Goal: Task Accomplishment & Management: Use online tool/utility

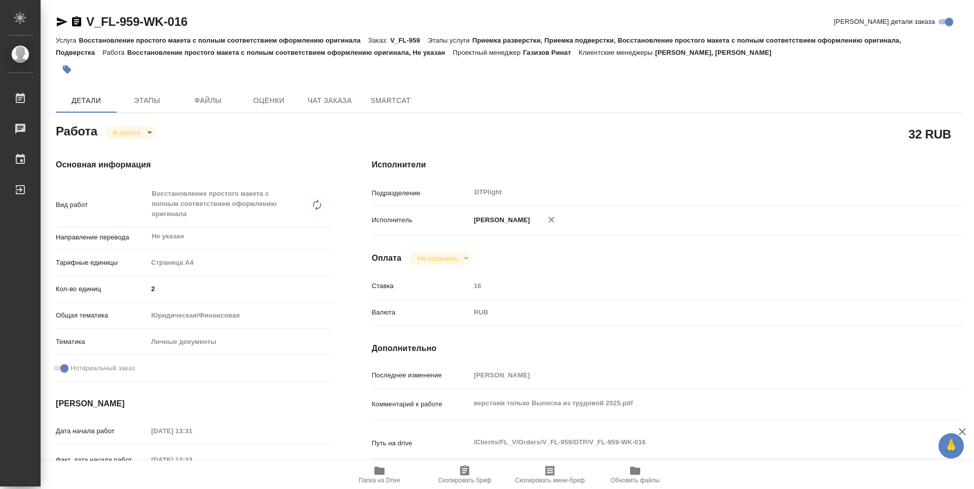
scroll to position [51, 0]
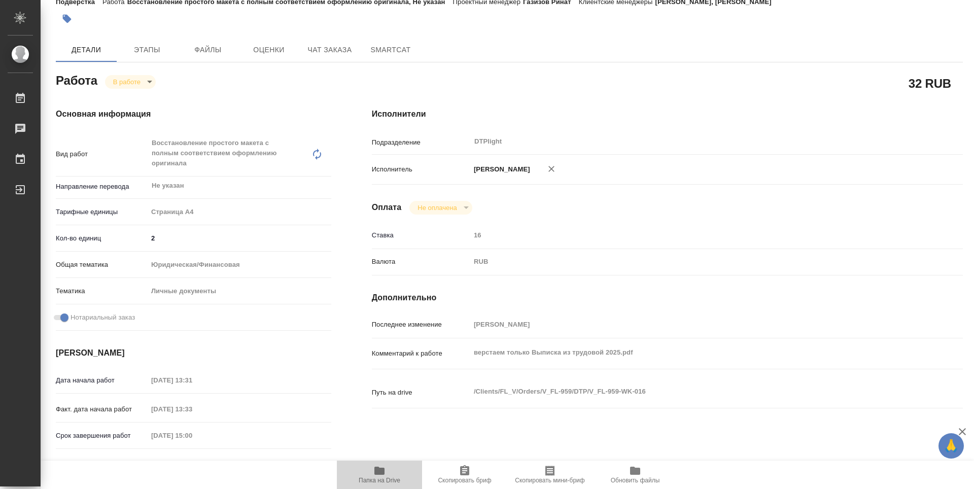
click at [384, 473] on icon "button" at bounding box center [379, 471] width 10 height 8
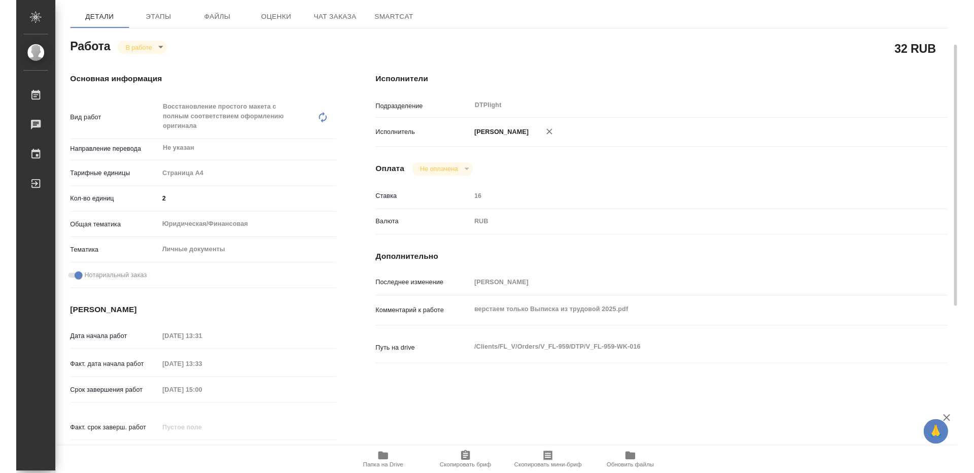
scroll to position [0, 0]
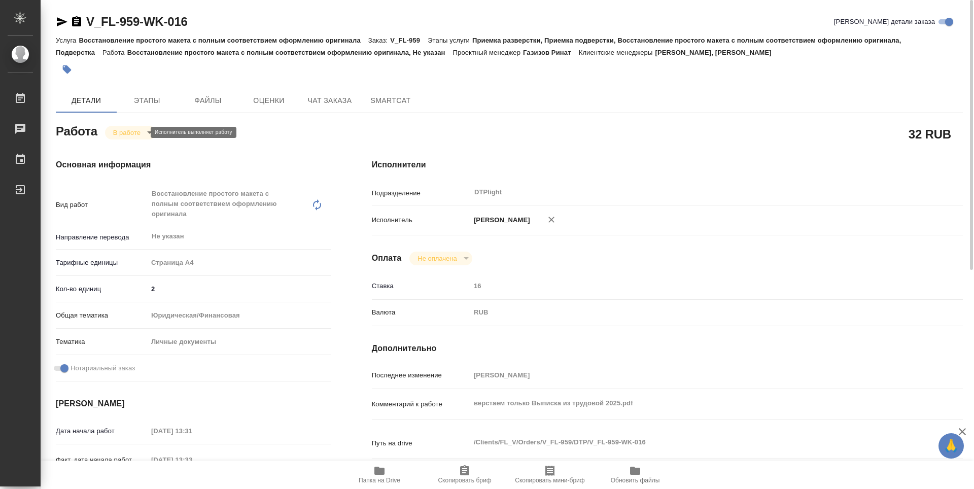
click at [142, 133] on body "🙏 .cls-1 fill:#fff; AWATERA Guselnikov Roman Работы 0 Чаты График Выйти V_FL-95…" at bounding box center [487, 244] width 974 height 489
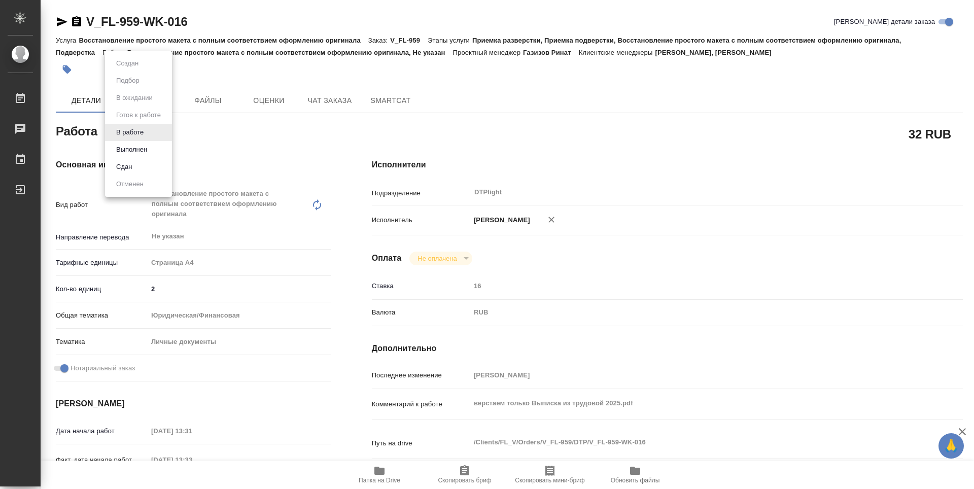
click at [142, 166] on li "Сдан" at bounding box center [138, 166] width 67 height 17
type textarea "x"
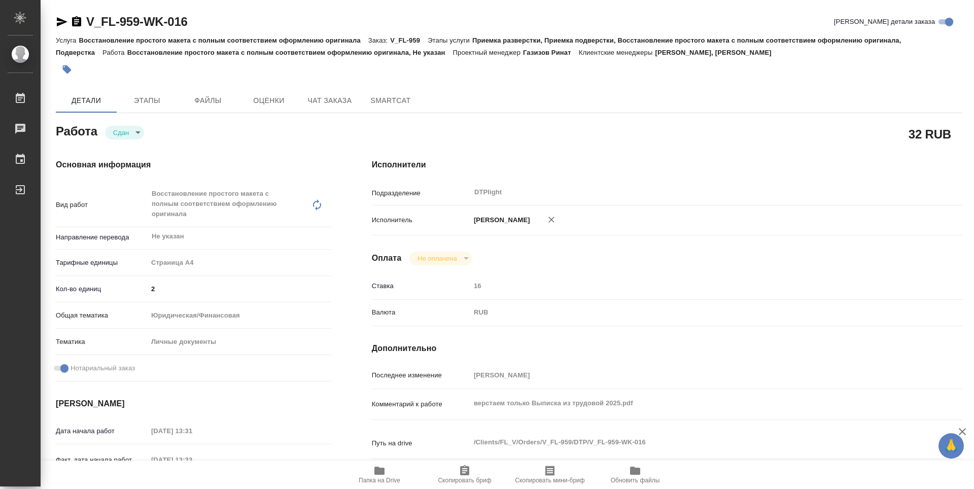
type textarea "x"
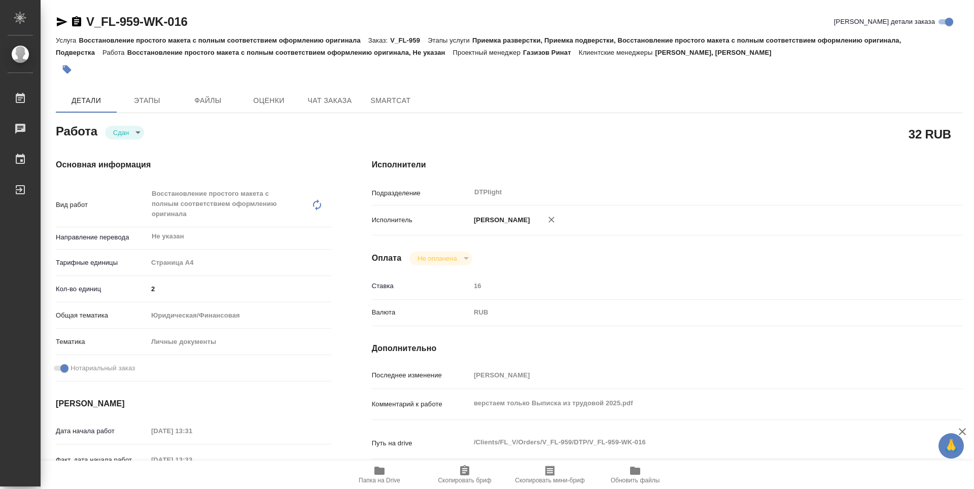
type textarea "x"
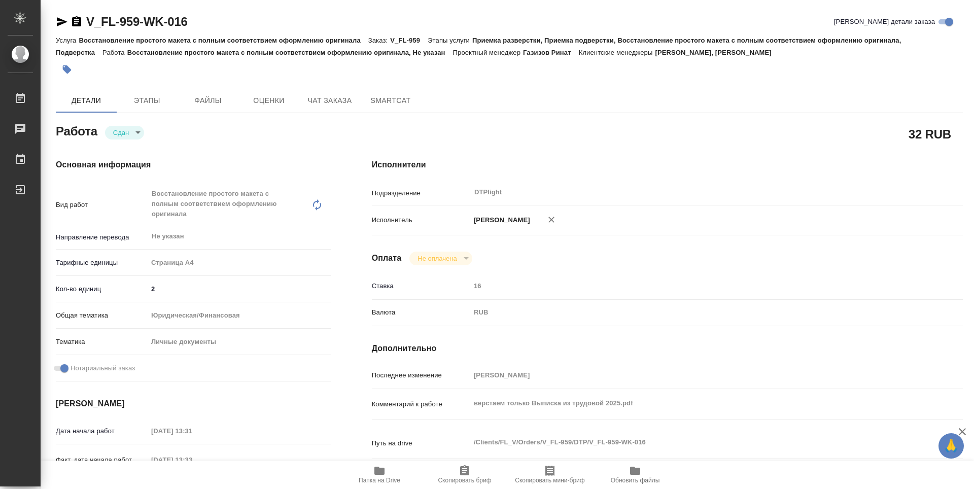
type textarea "x"
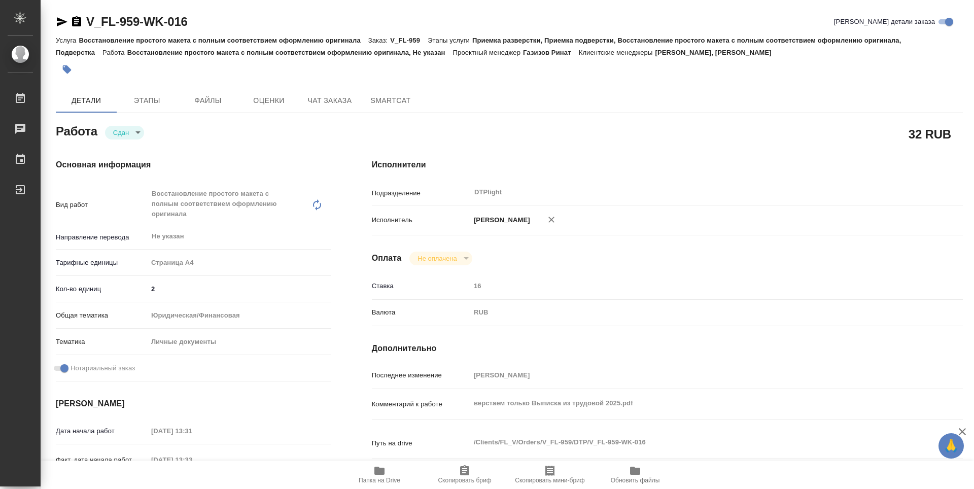
type textarea "x"
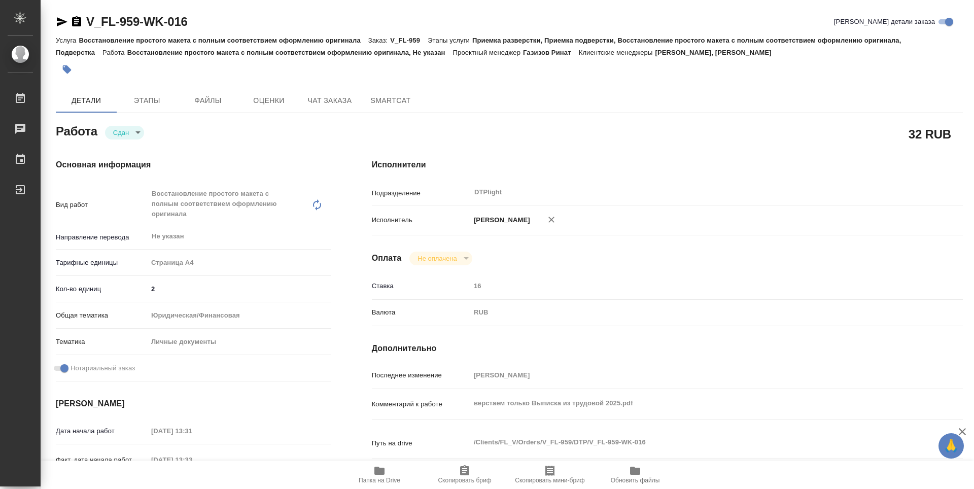
type textarea "x"
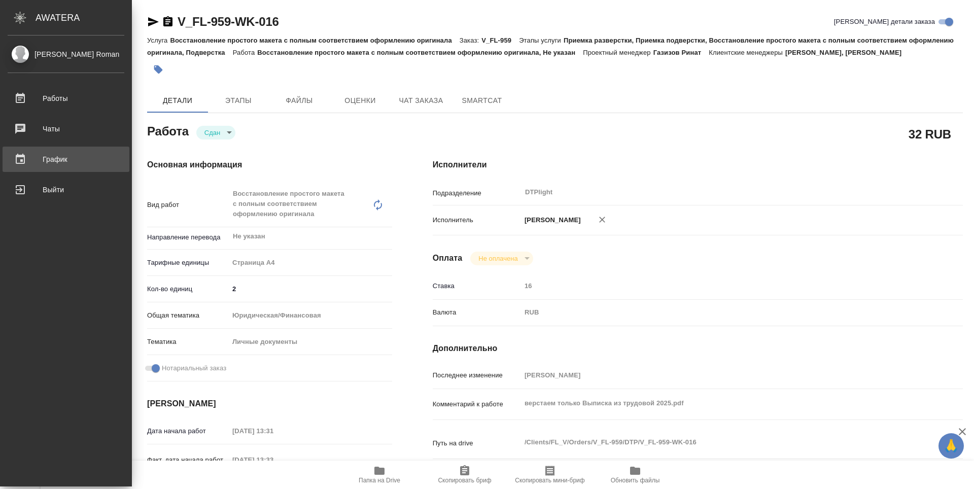
type textarea "x"
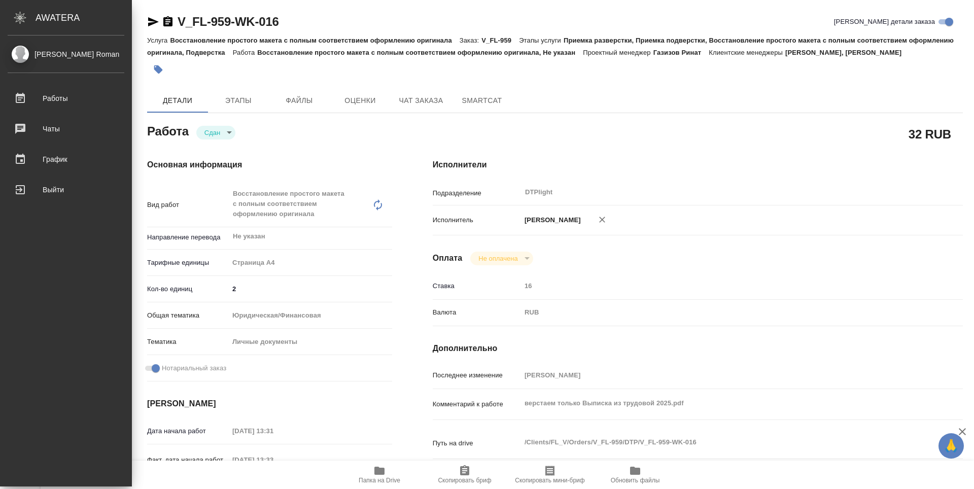
type textarea "x"
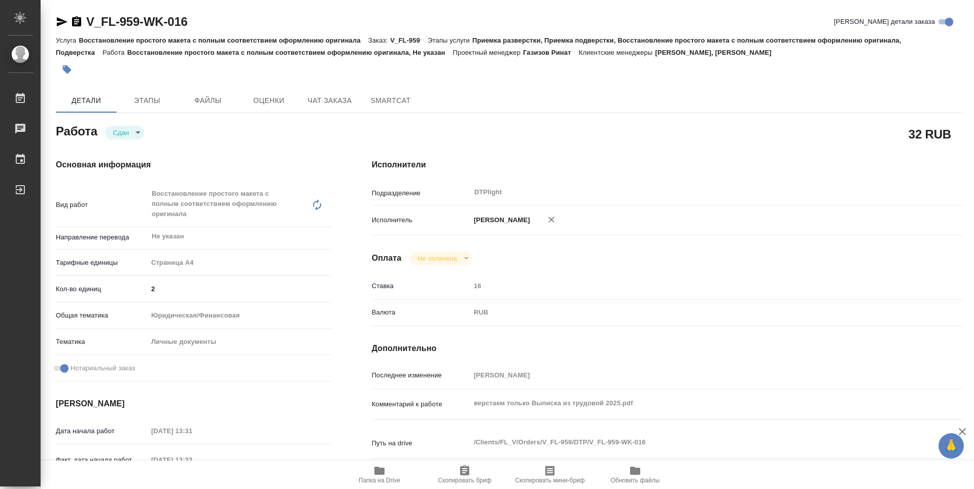
click at [73, 22] on icon "button" at bounding box center [76, 21] width 9 height 10
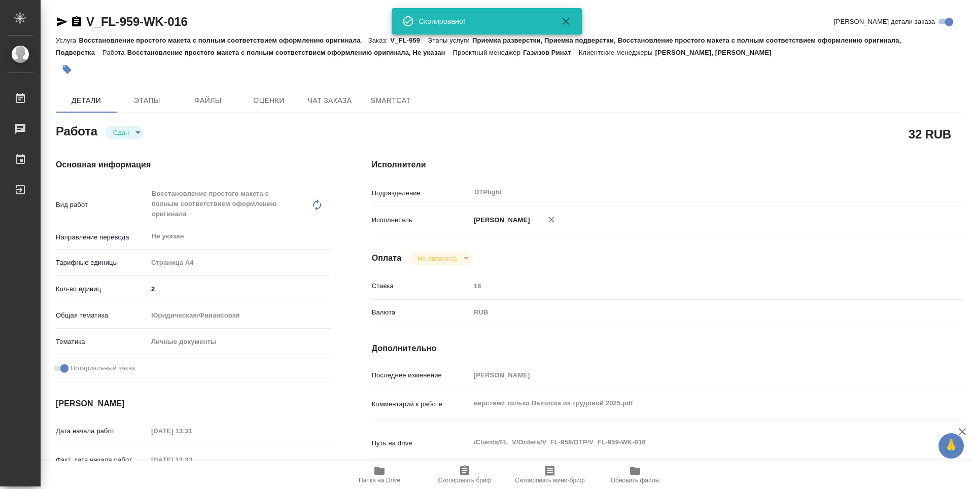
type textarea "x"
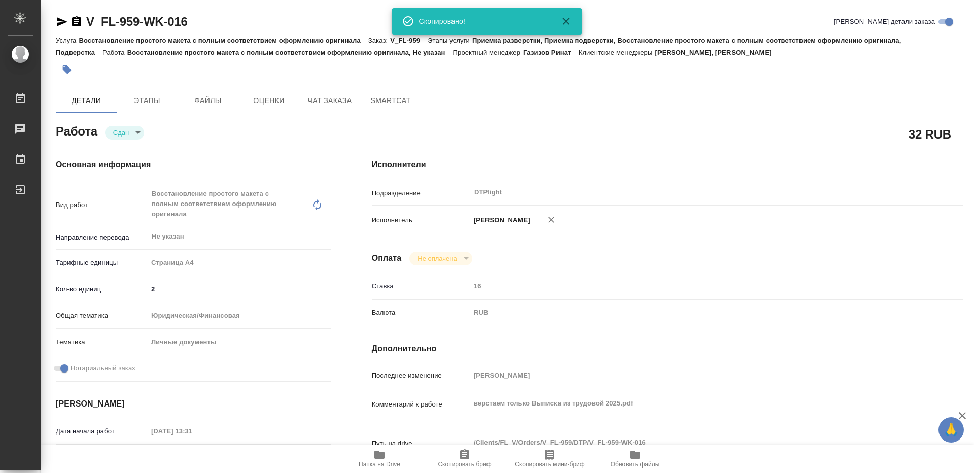
type textarea "x"
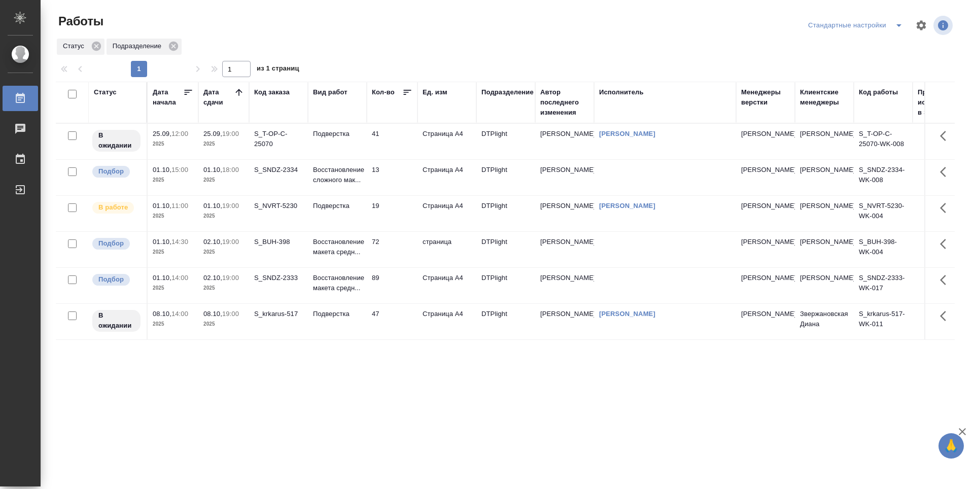
click at [372, 380] on div "Статус Дата начала Дата сдачи Код заказа Вид работ Кол-во Ед. изм Подразделение…" at bounding box center [505, 264] width 899 height 365
click at [401, 289] on td "89" at bounding box center [392, 286] width 51 height 36
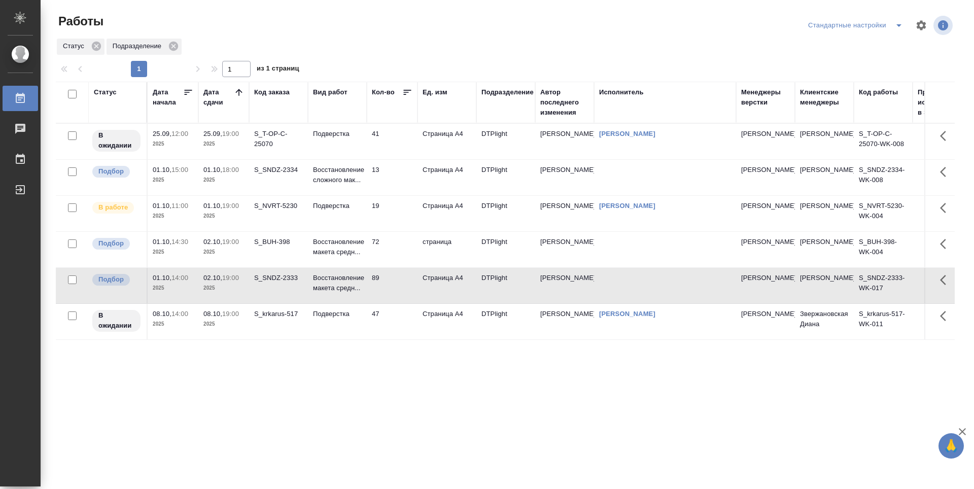
click at [401, 289] on td "89" at bounding box center [392, 286] width 51 height 36
click at [396, 246] on td "72" at bounding box center [392, 250] width 51 height 36
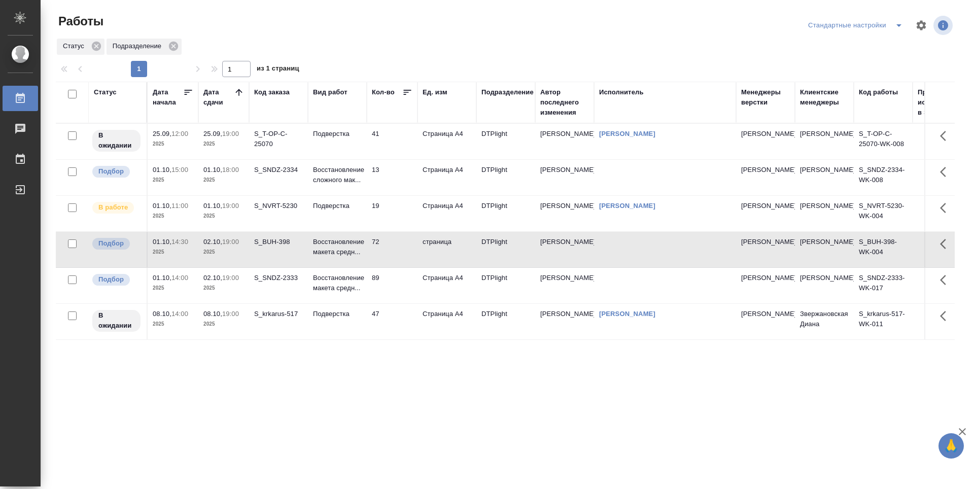
click at [396, 246] on td "72" at bounding box center [392, 250] width 51 height 36
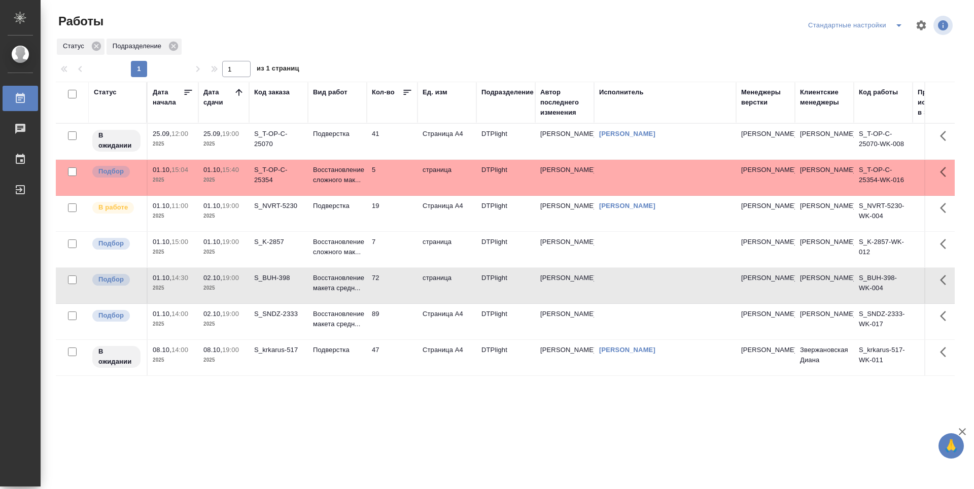
click at [271, 222] on td "S_NVRT-5230" at bounding box center [278, 214] width 59 height 36
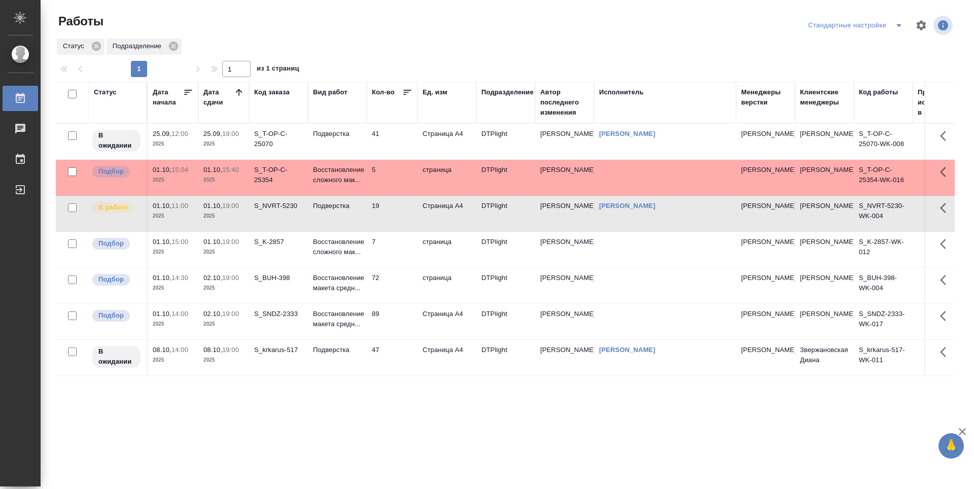
click at [281, 261] on td "S_K-2857" at bounding box center [278, 250] width 59 height 36
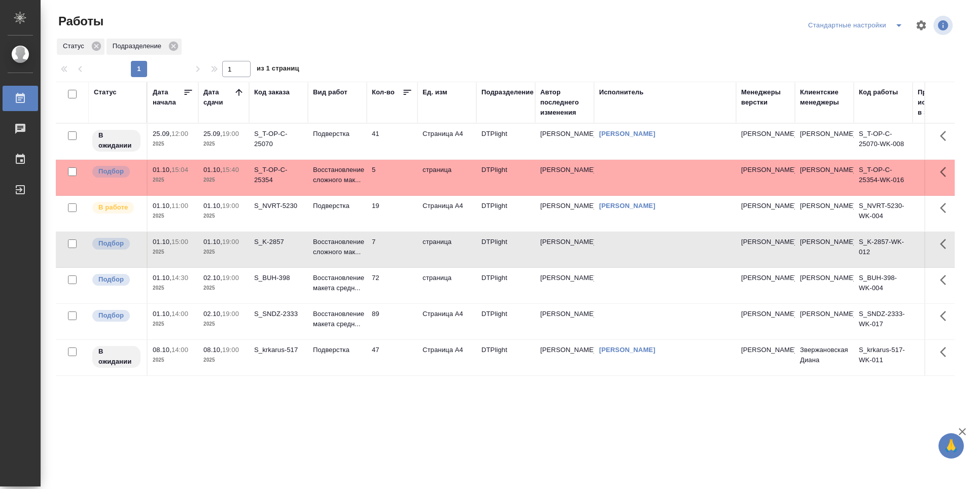
click at [287, 295] on td "S_BUH-398" at bounding box center [278, 286] width 59 height 36
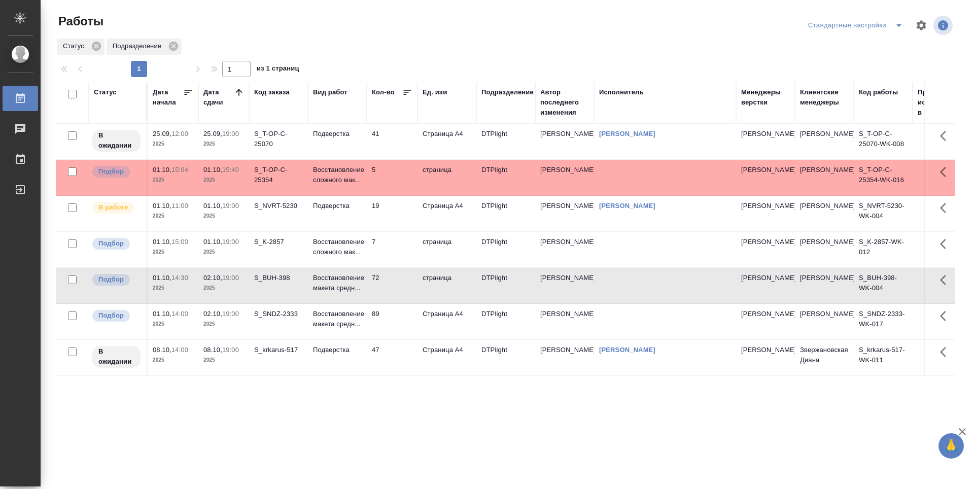
click at [289, 328] on td "S_SNDZ-2333" at bounding box center [278, 322] width 59 height 36
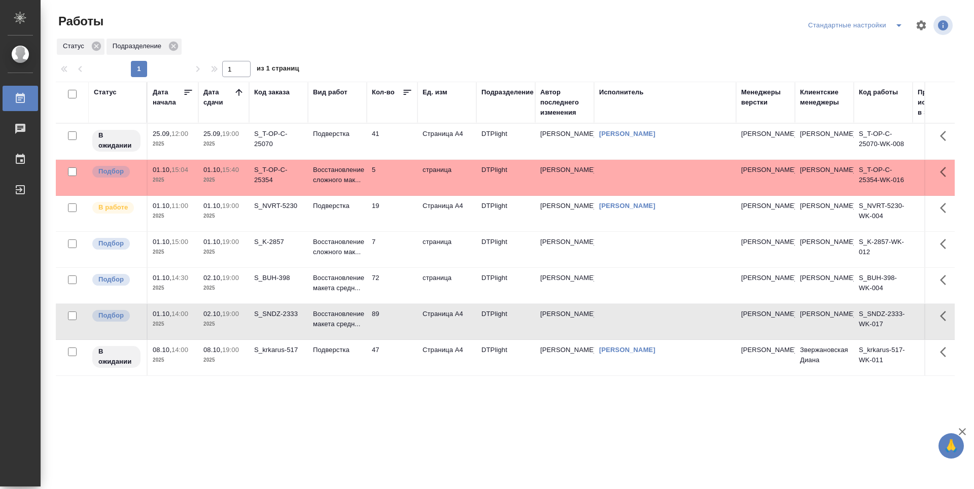
drag, startPoint x: 350, startPoint y: 351, endPoint x: 353, endPoint y: 363, distance: 12.6
click at [349, 351] on p "Подверстка" at bounding box center [337, 350] width 49 height 10
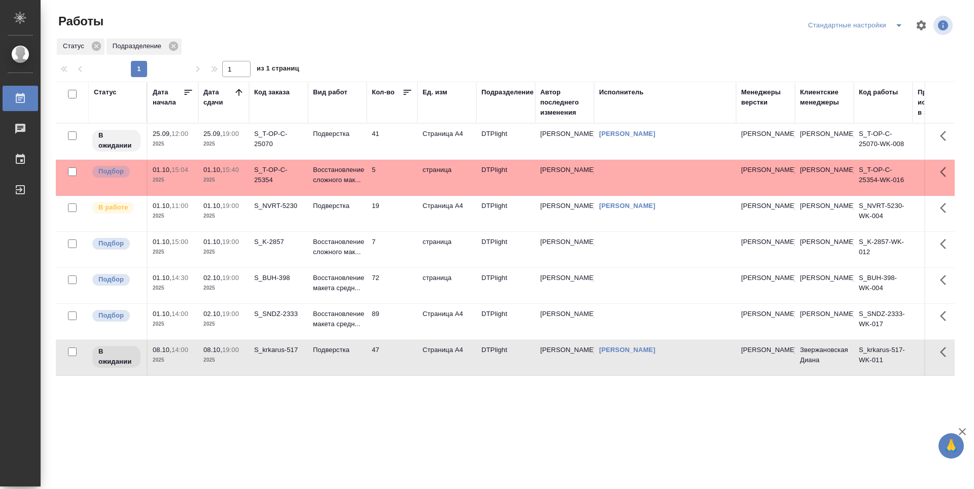
click at [385, 405] on div "Статус Дата начала Дата сдачи Код заказа Вид работ Кол-во Ед. изм Подразделение…" at bounding box center [505, 264] width 899 height 365
click at [396, 148] on td "41" at bounding box center [392, 142] width 51 height 36
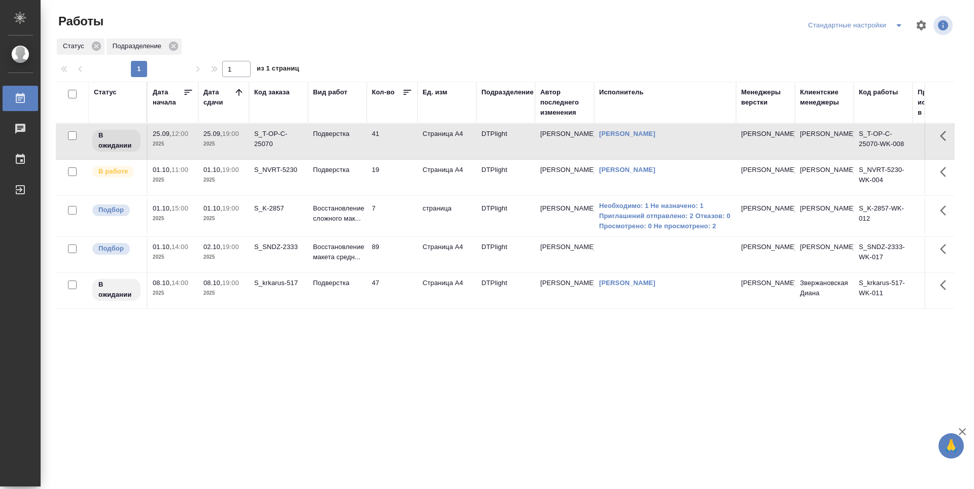
click at [390, 223] on td "7" at bounding box center [392, 216] width 51 height 36
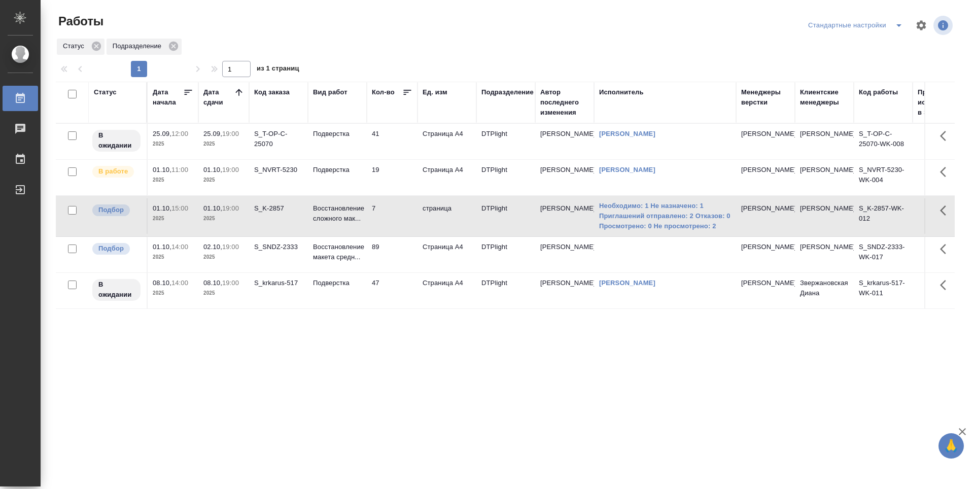
click at [376, 248] on td "89" at bounding box center [392, 255] width 51 height 36
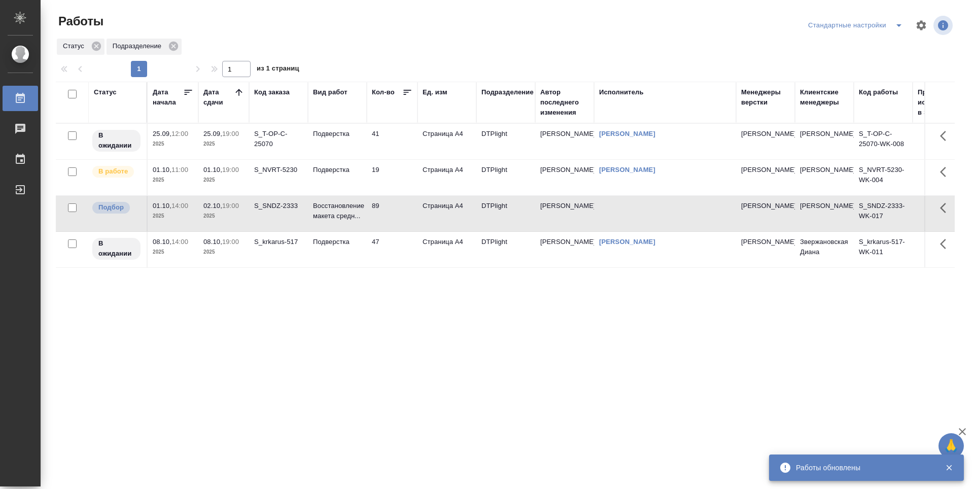
click at [367, 289] on div "Статус Дата начала Дата сдачи Код заказа Вид работ Кол-во Ед. изм Подразделение…" at bounding box center [505, 264] width 899 height 365
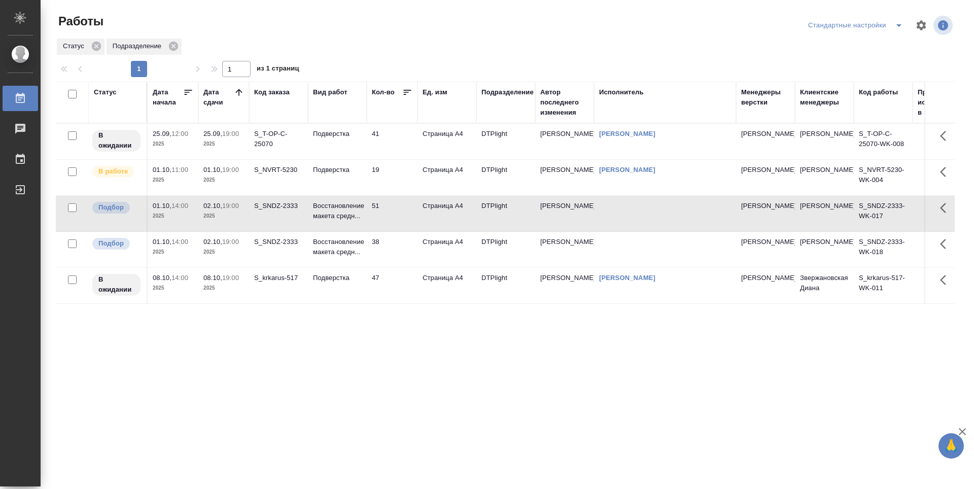
click at [394, 252] on td "38" at bounding box center [392, 250] width 51 height 36
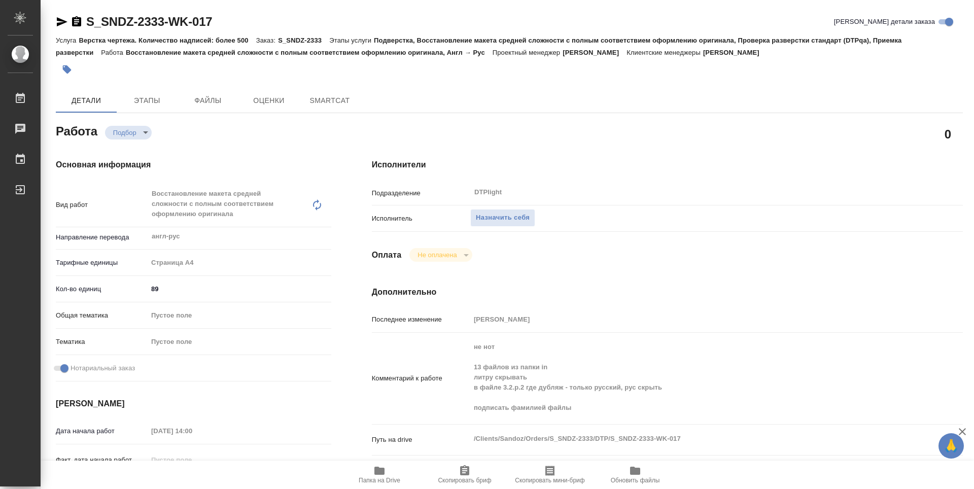
type textarea "x"
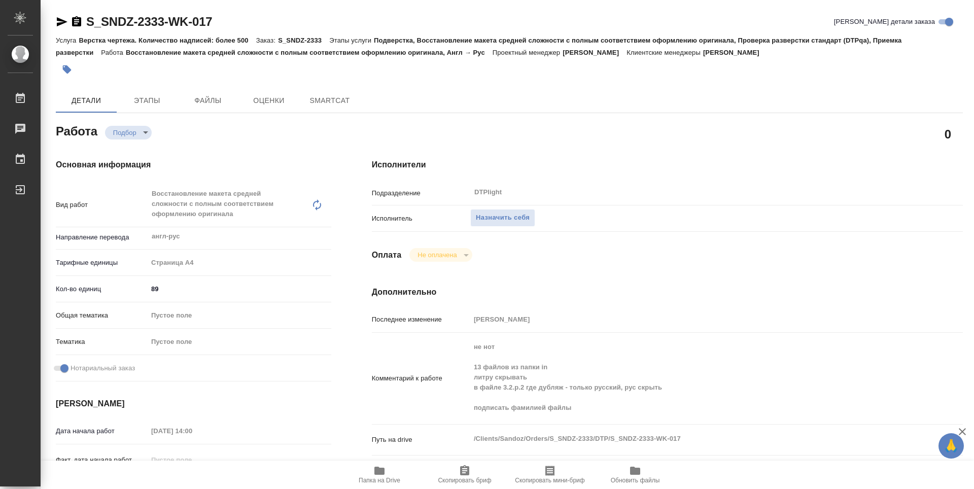
type textarea "x"
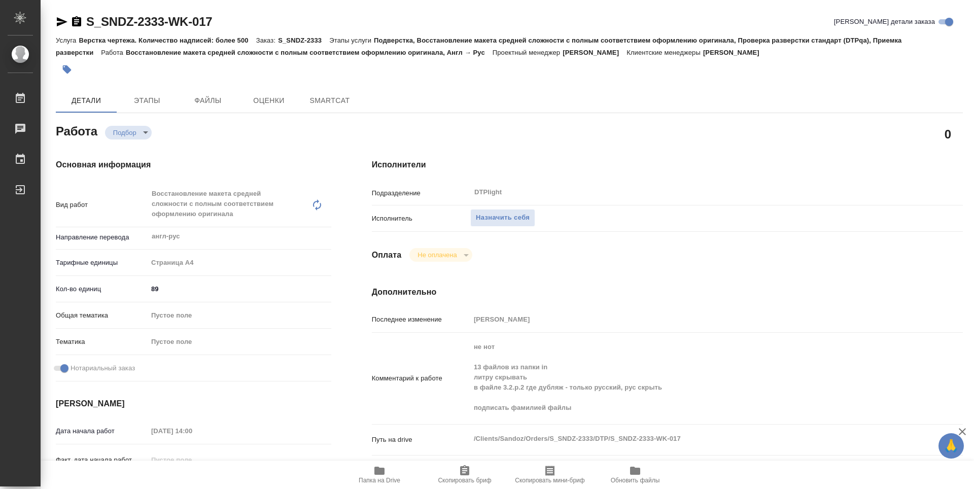
type textarea "x"
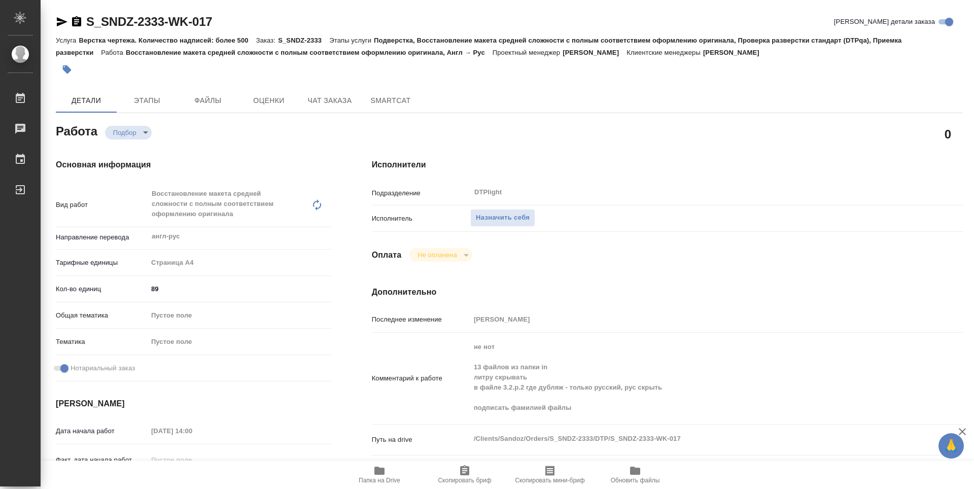
type textarea "x"
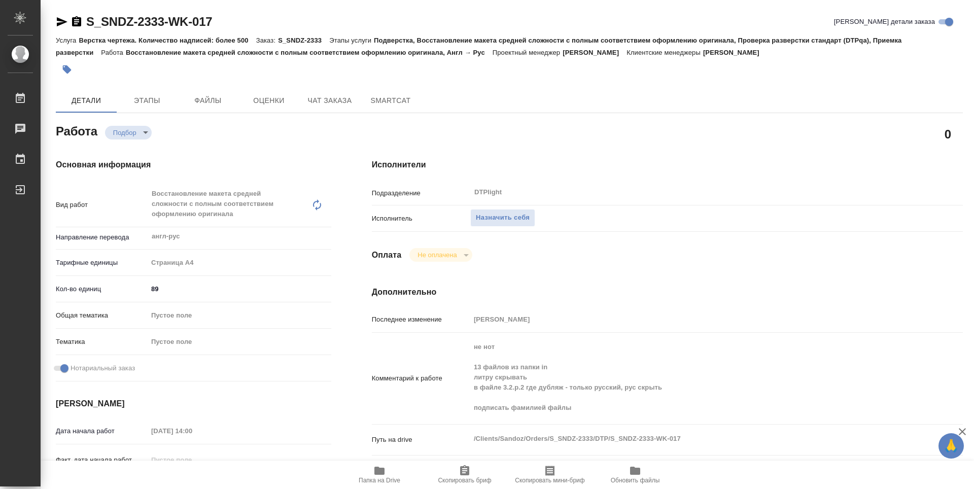
type textarea "x"
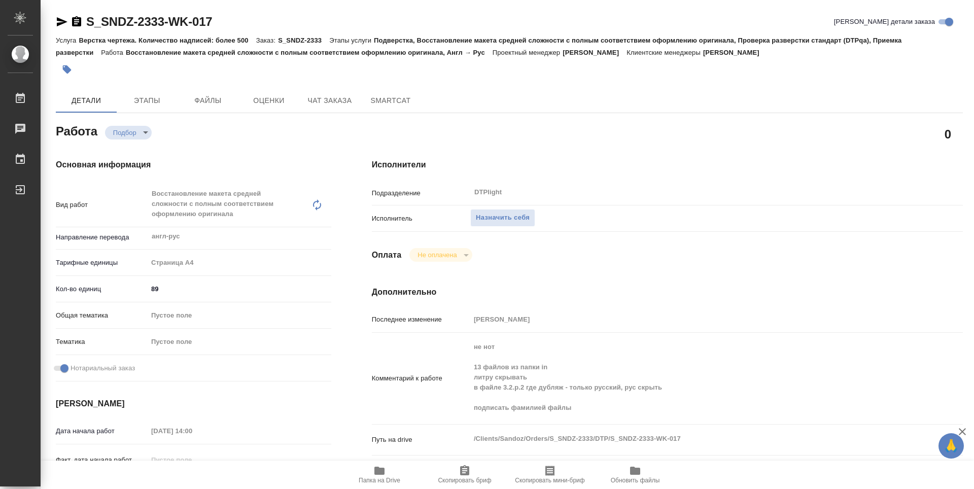
click at [382, 467] on icon "button" at bounding box center [379, 471] width 12 height 12
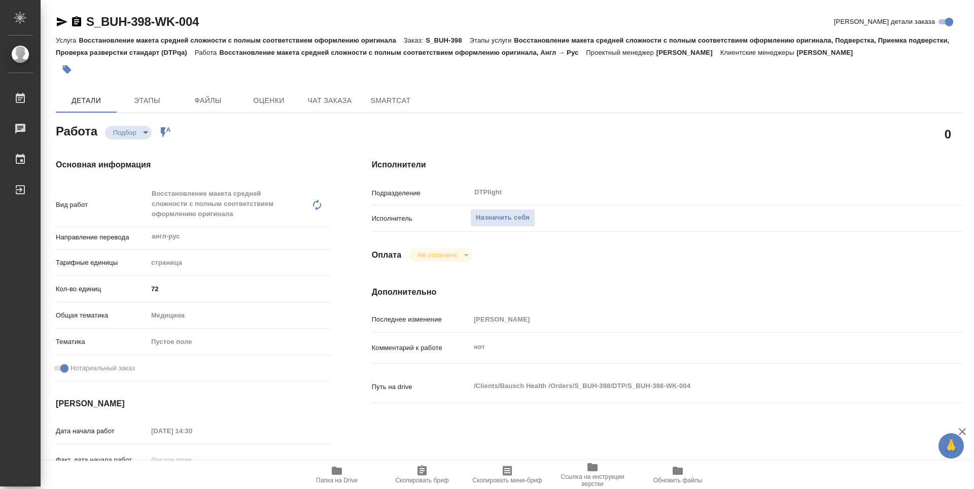
type textarea "x"
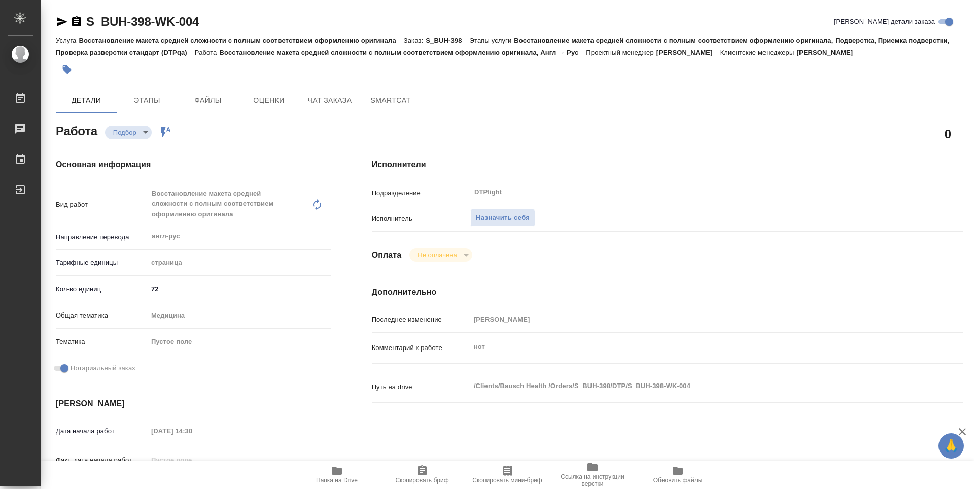
type textarea "x"
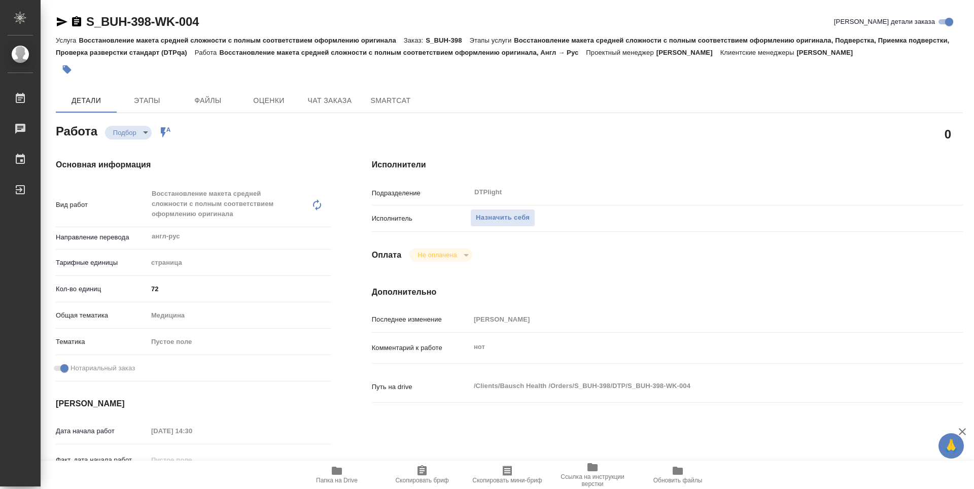
type textarea "x"
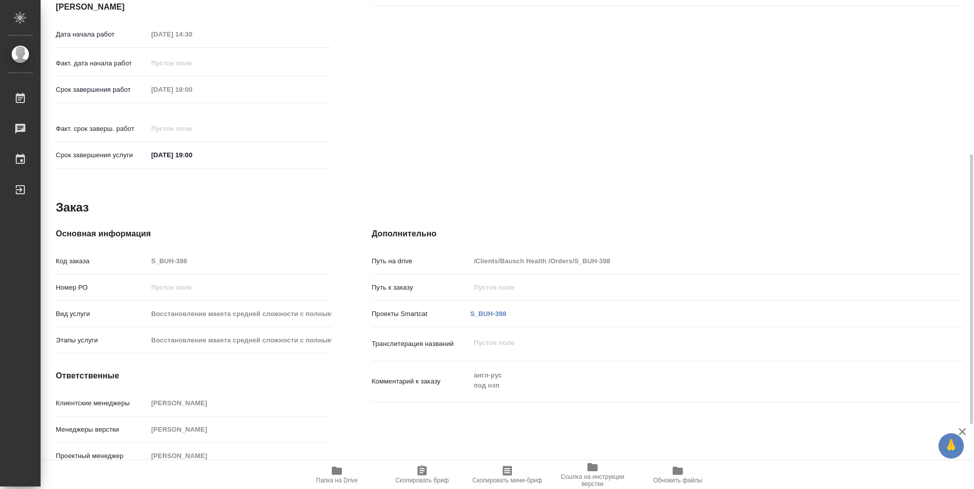
type textarea "x"
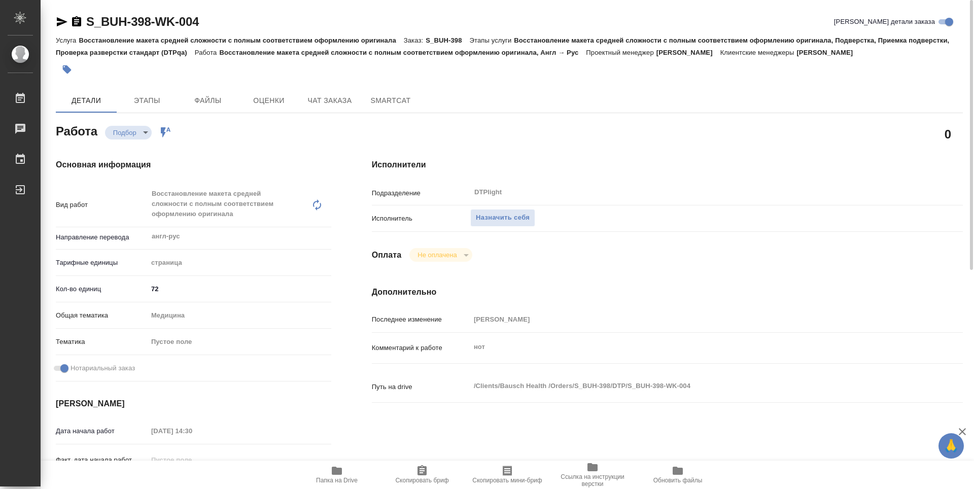
click at [349, 474] on span "Папка на Drive" at bounding box center [336, 474] width 73 height 19
type textarea "x"
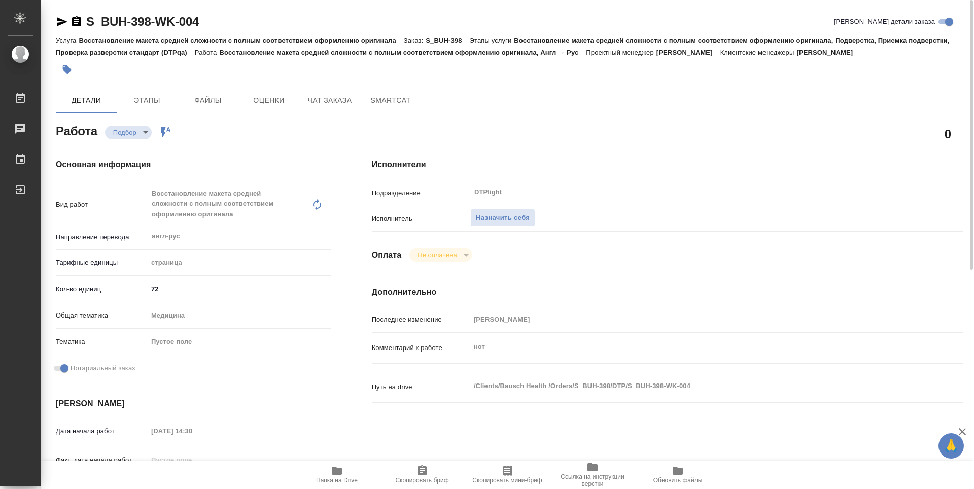
type textarea "x"
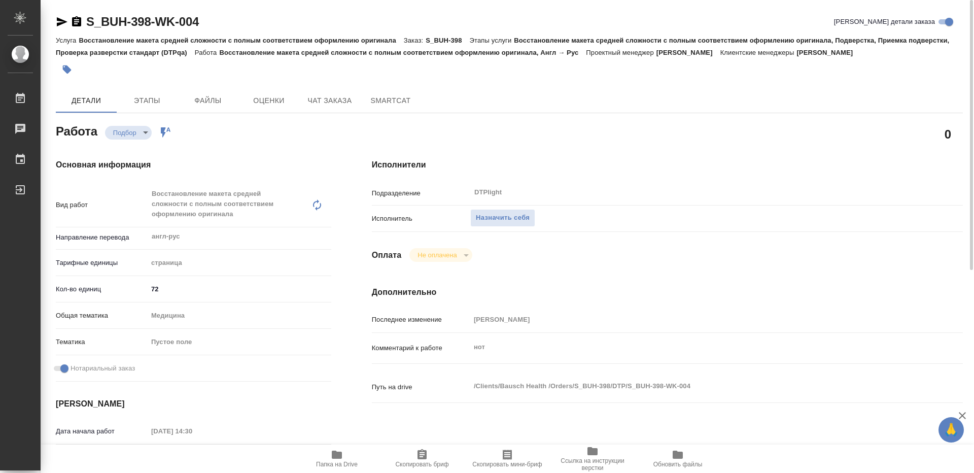
type textarea "x"
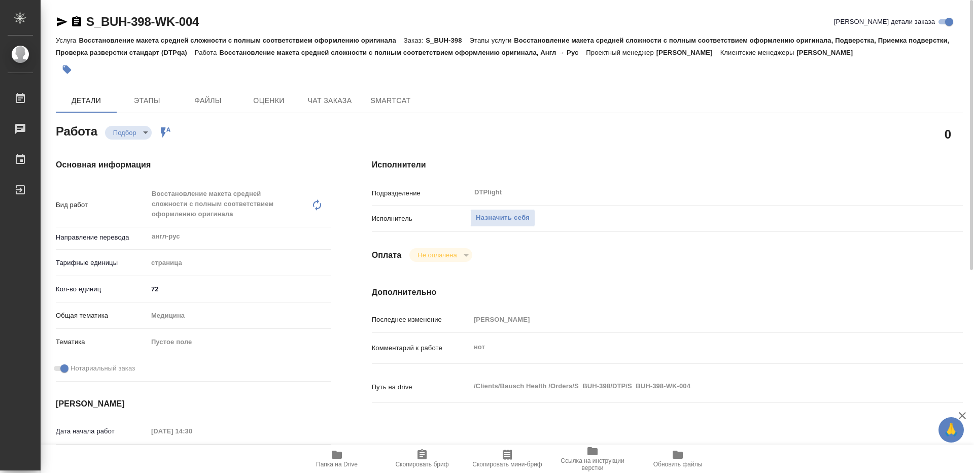
type textarea "x"
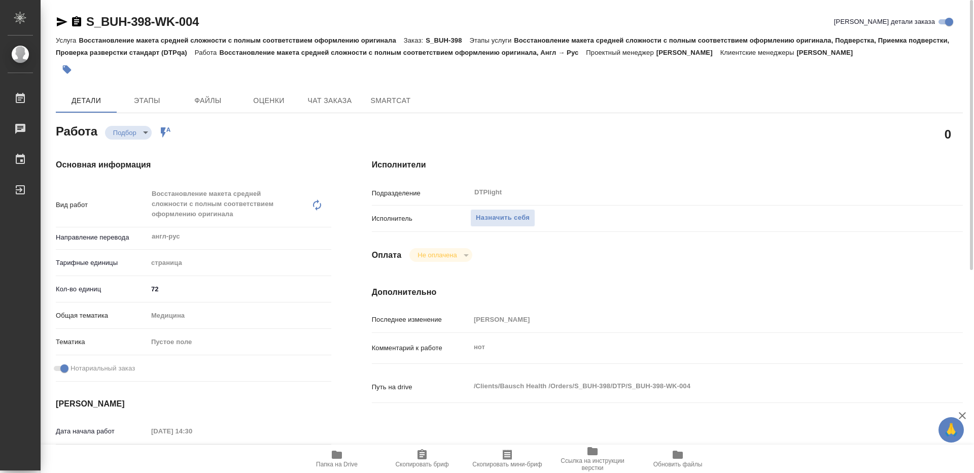
type textarea "x"
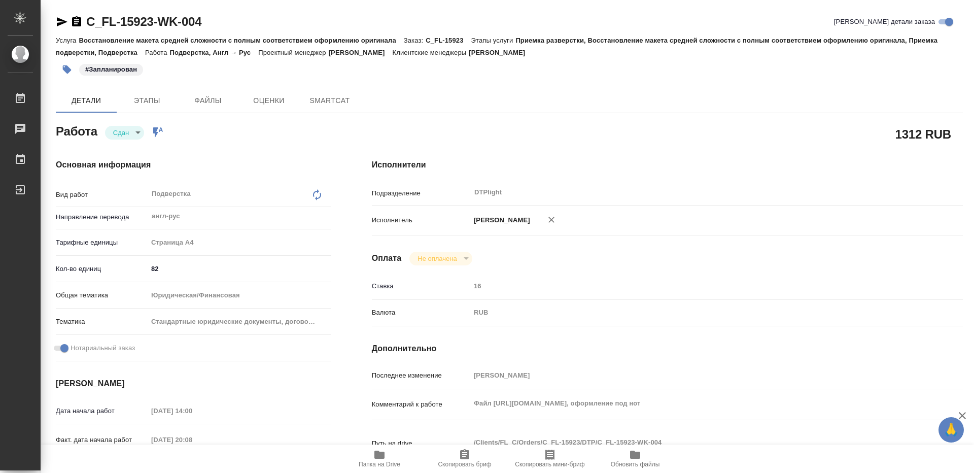
type textarea "x"
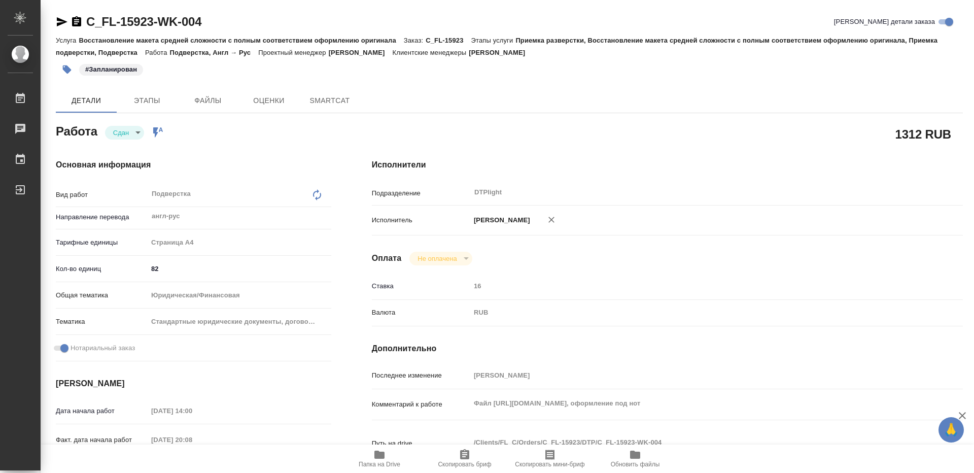
type textarea "x"
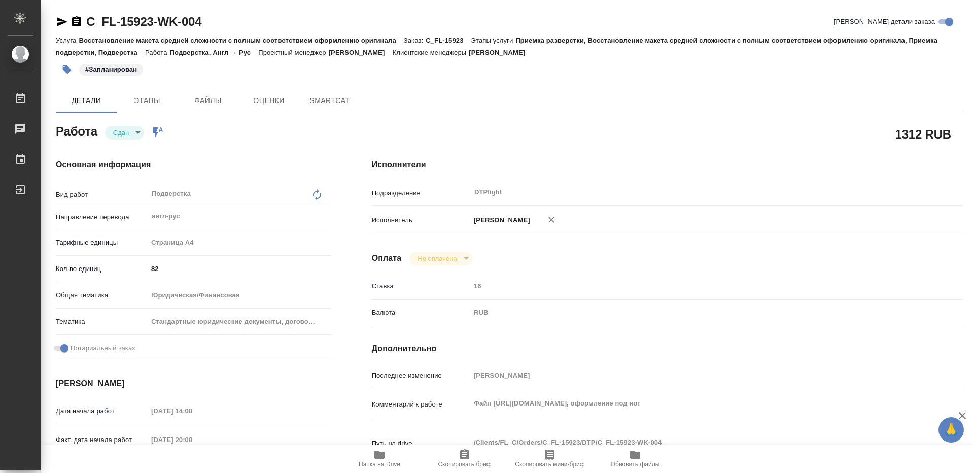
type textarea "x"
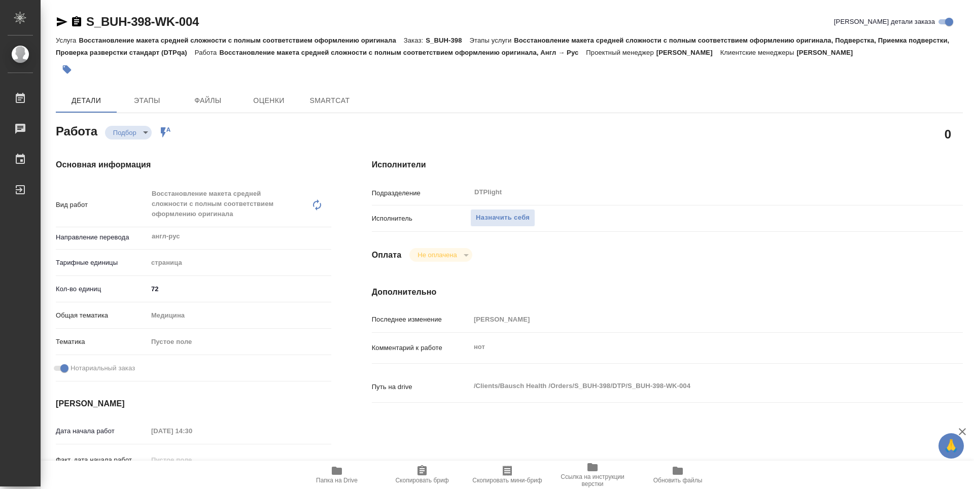
type textarea "x"
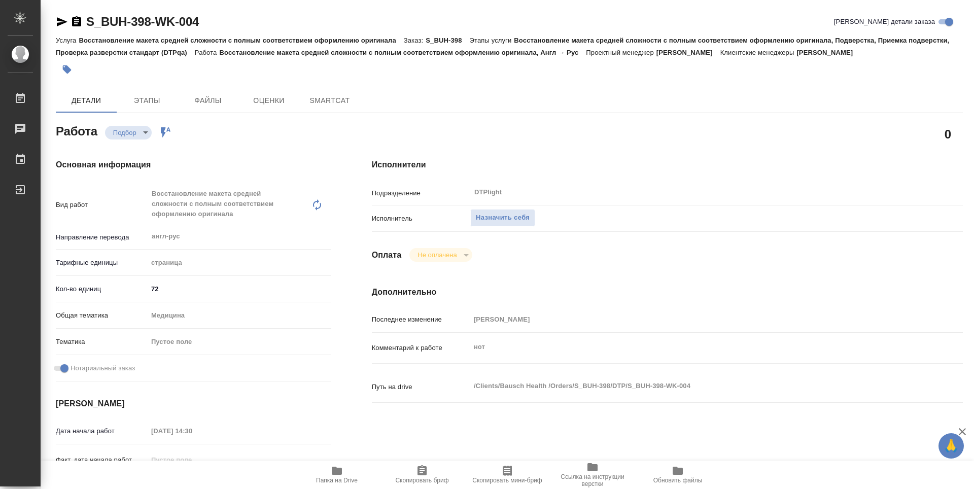
type textarea "x"
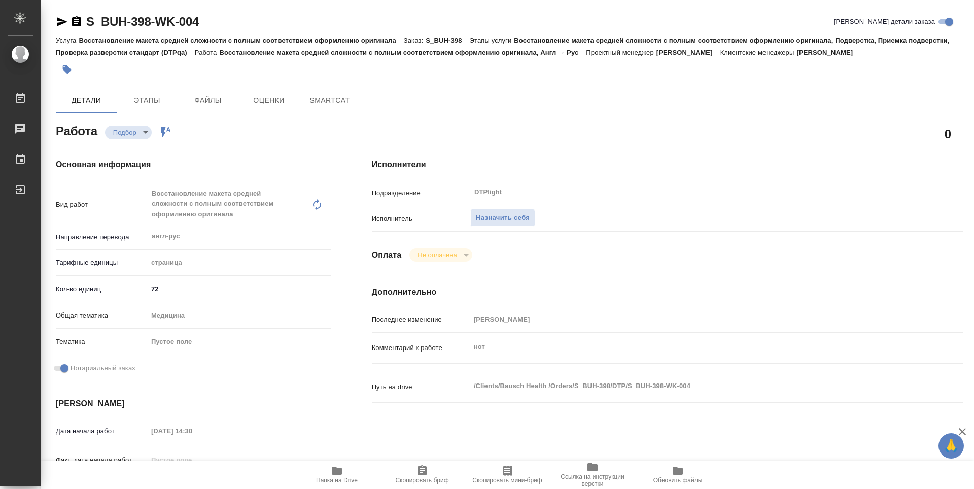
type textarea "x"
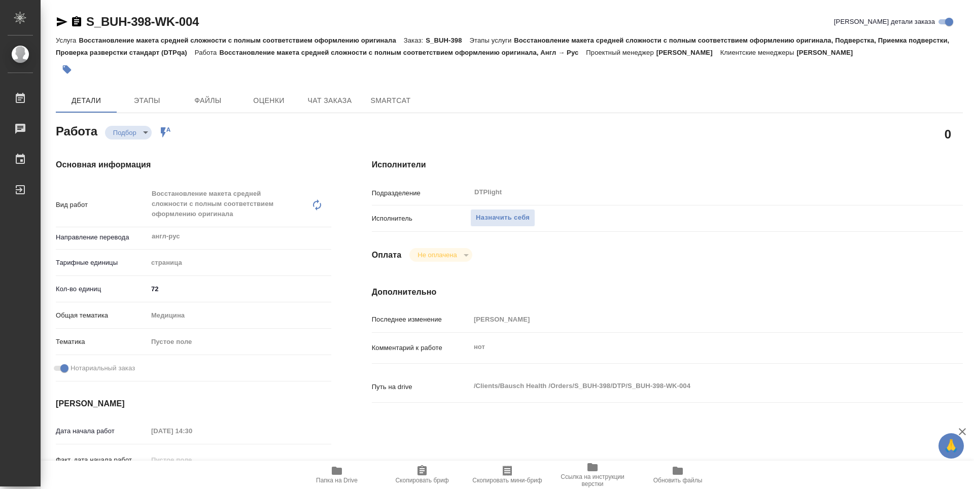
type textarea "x"
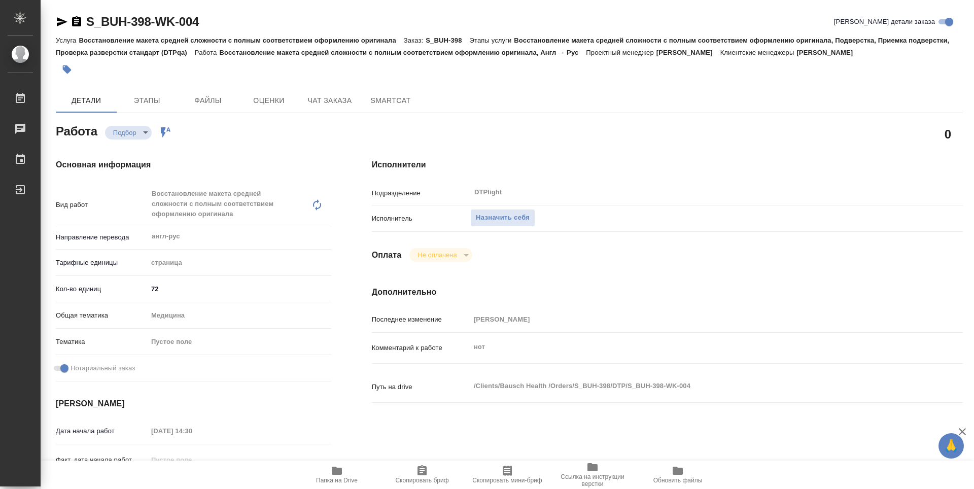
type textarea "x"
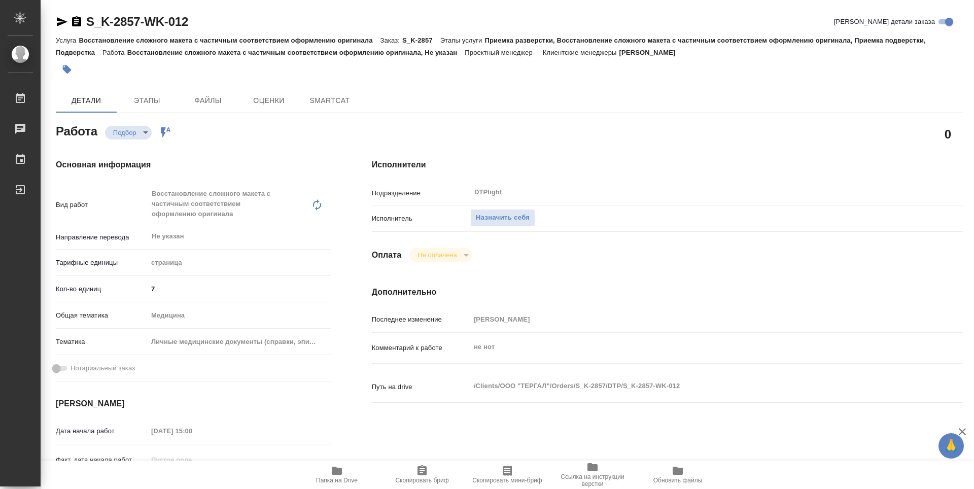
type textarea "x"
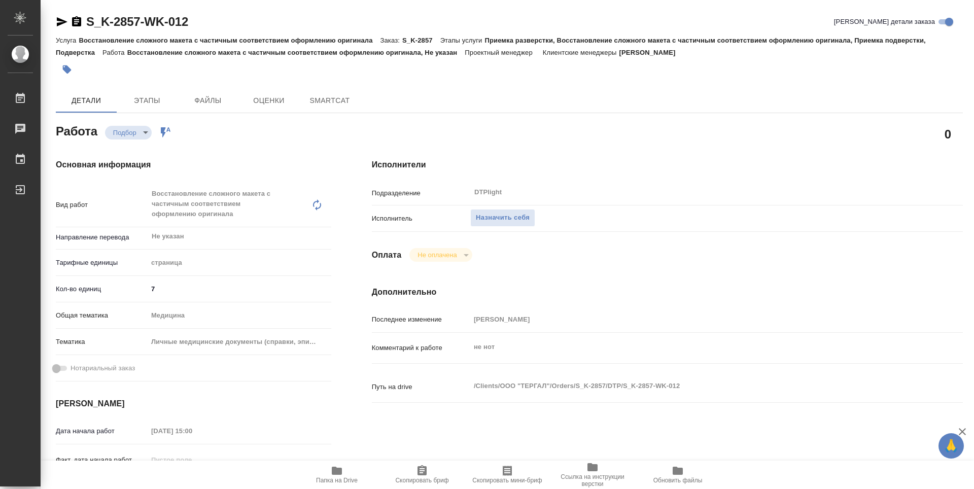
type textarea "x"
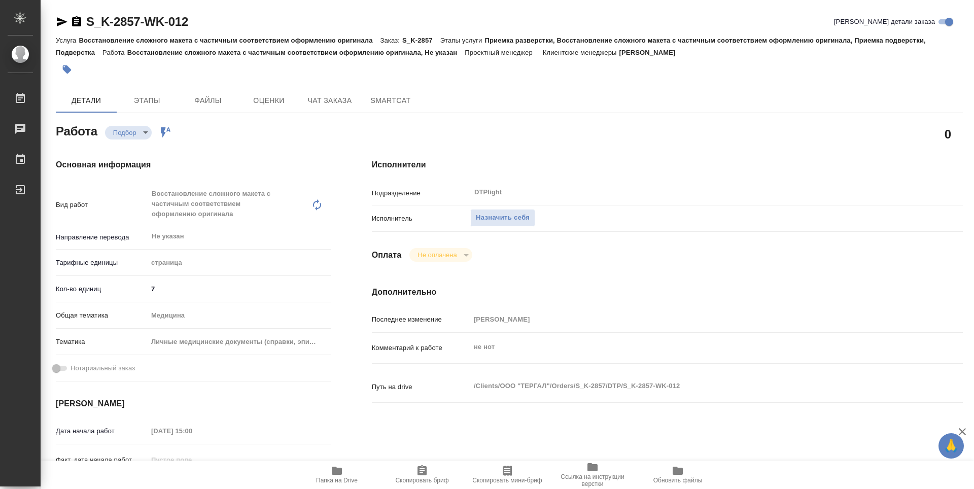
click at [340, 465] on icon "button" at bounding box center [337, 471] width 12 height 12
type textarea "x"
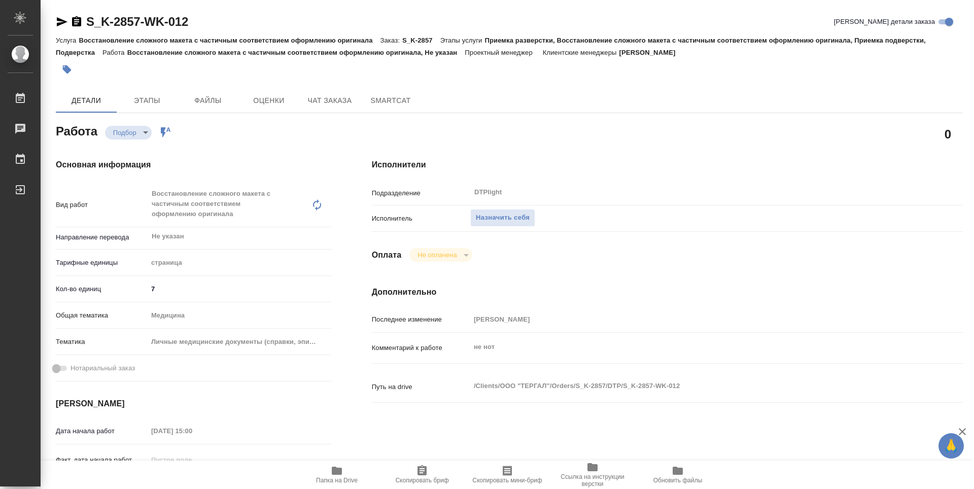
type textarea "x"
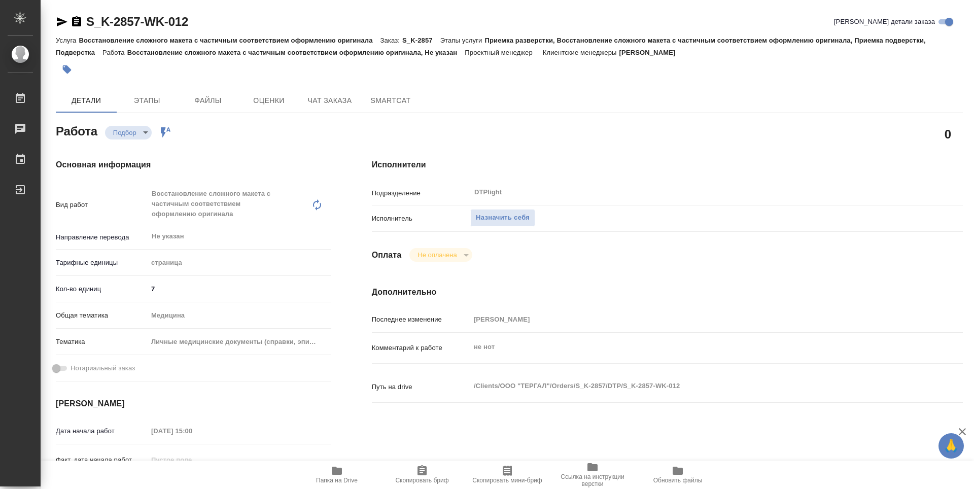
type textarea "x"
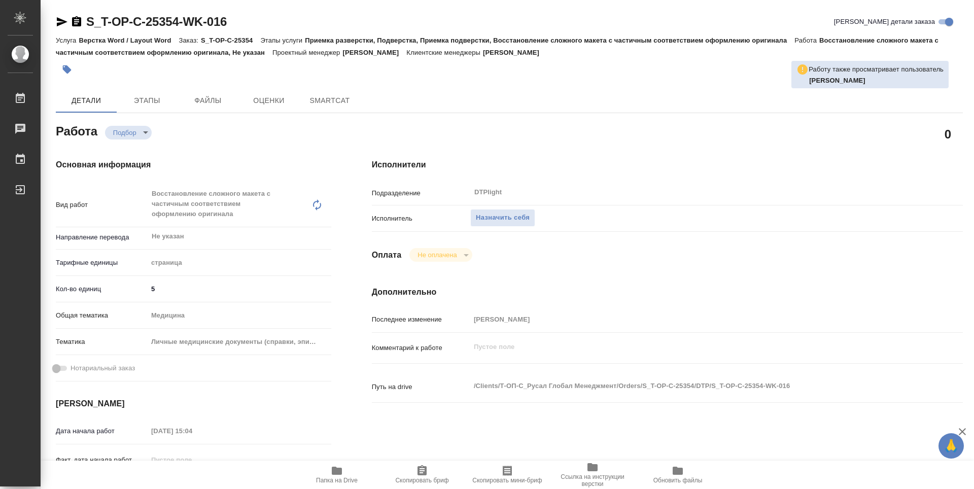
type textarea "x"
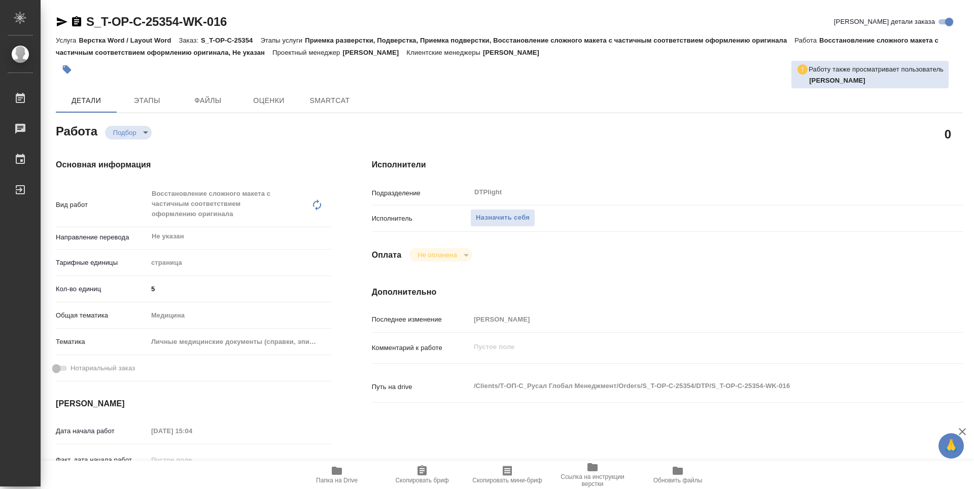
type textarea "x"
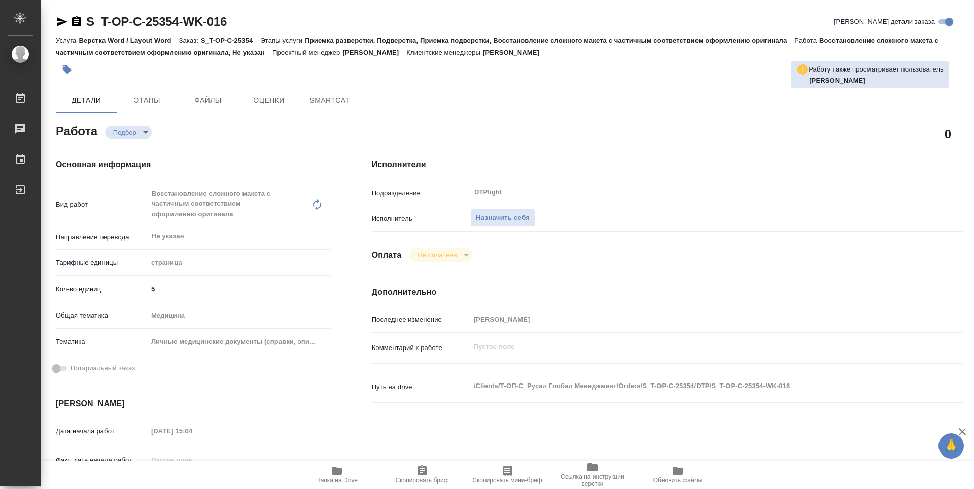
type textarea "x"
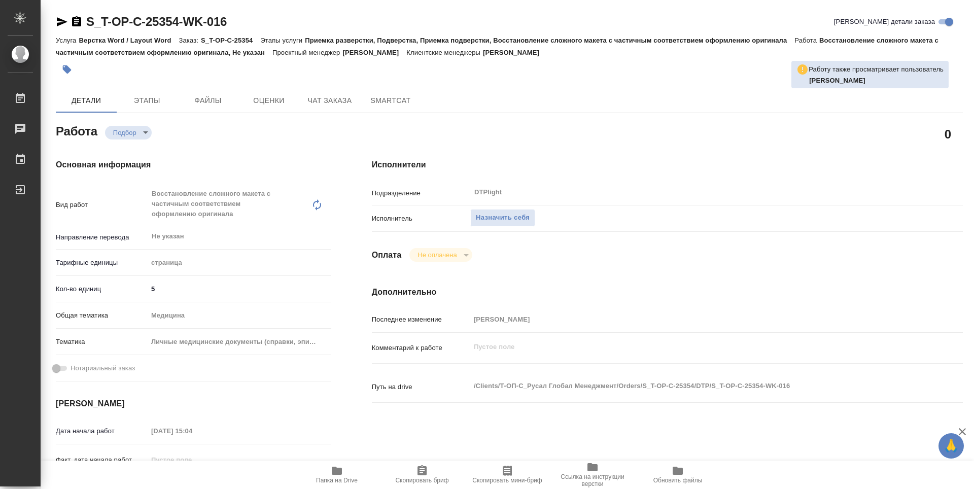
type textarea "x"
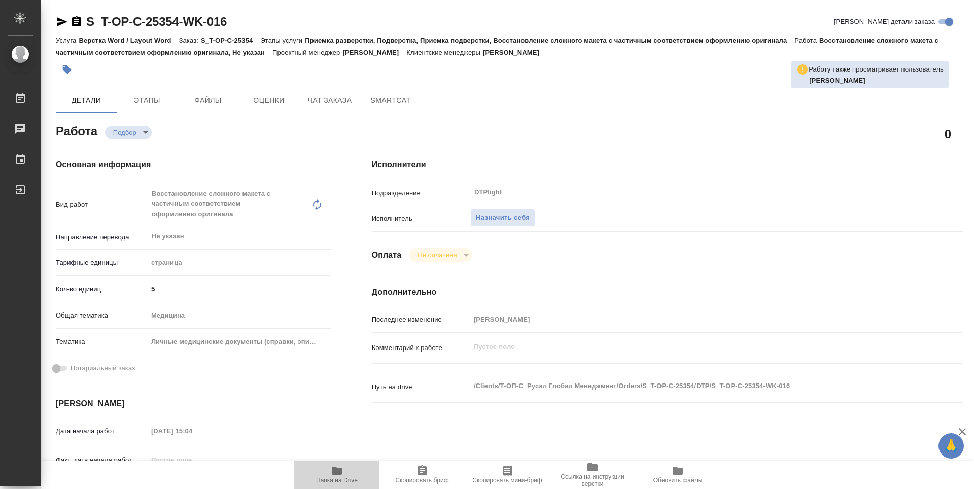
click at [334, 473] on icon "button" at bounding box center [337, 471] width 10 height 8
type textarea "x"
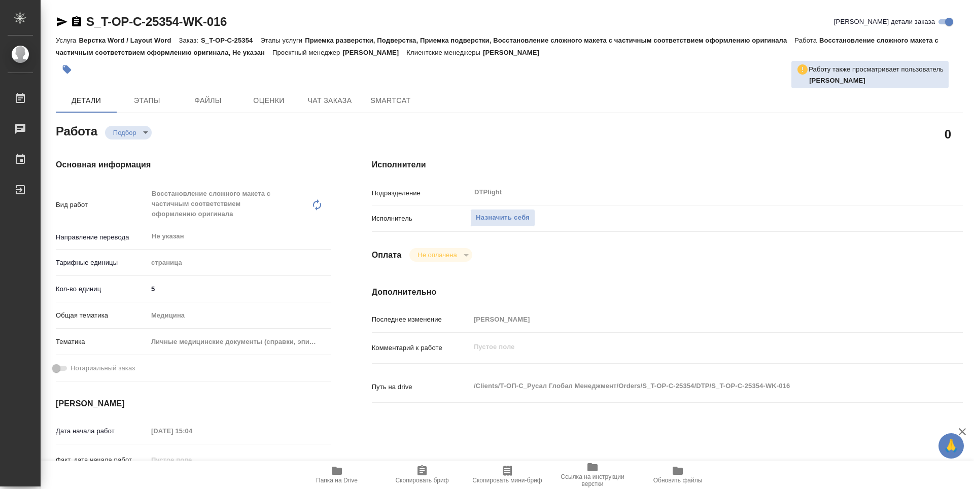
type textarea "x"
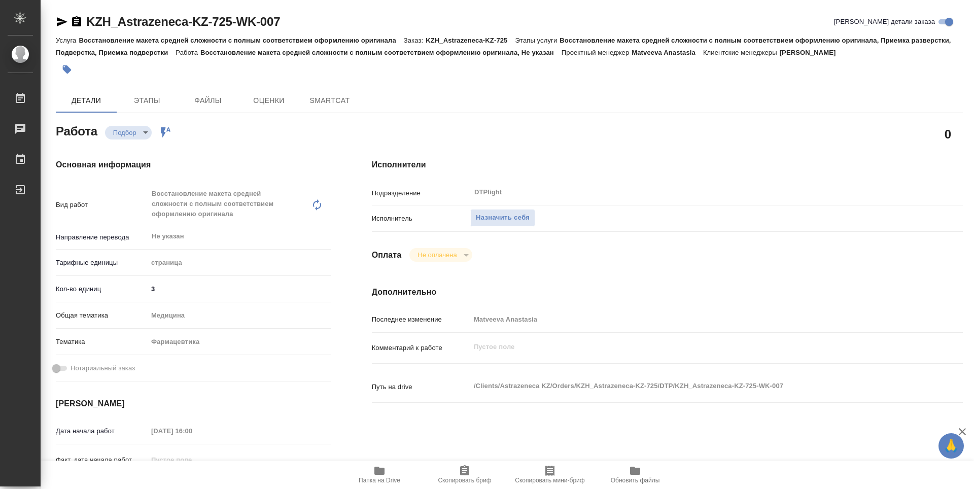
type textarea "x"
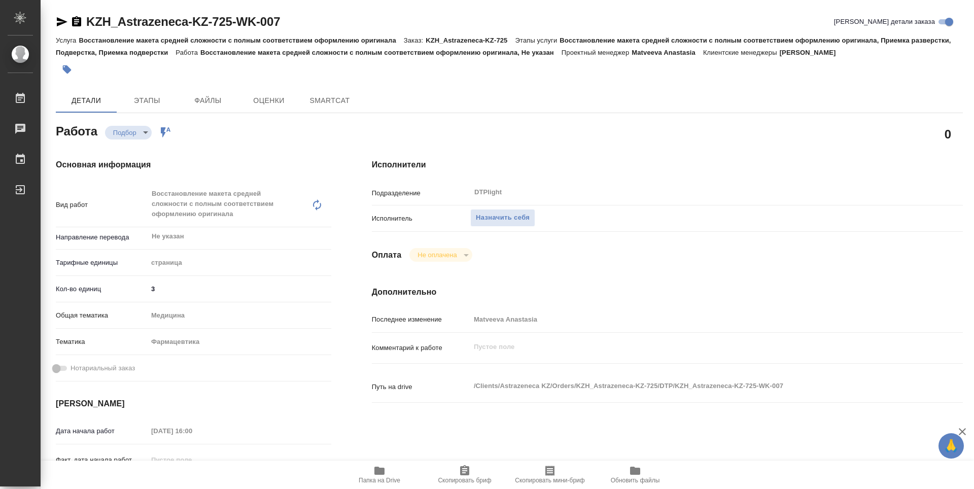
type textarea "x"
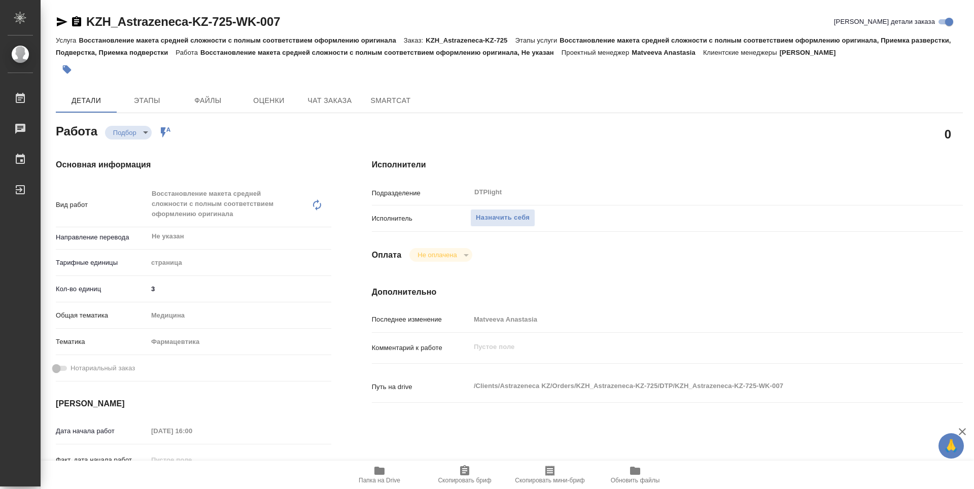
click at [390, 478] on span "Папка на Drive" at bounding box center [380, 480] width 42 height 7
type textarea "x"
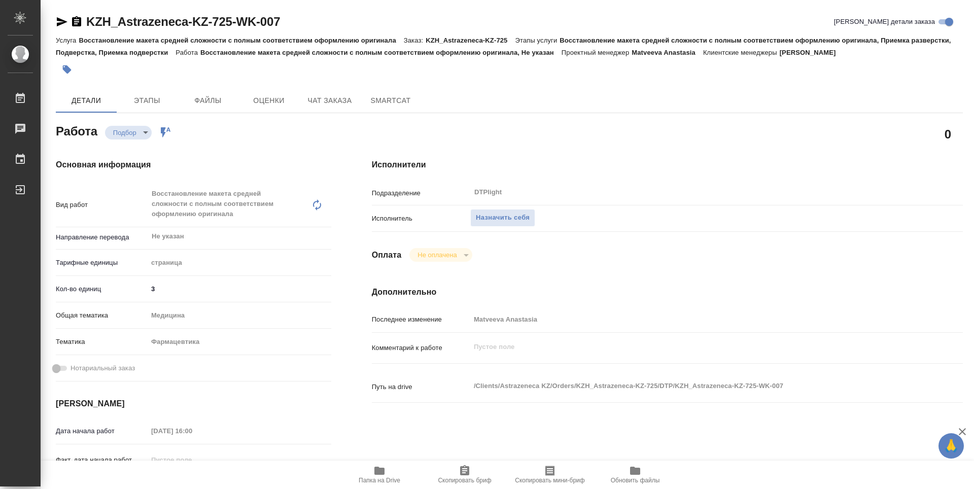
type textarea "x"
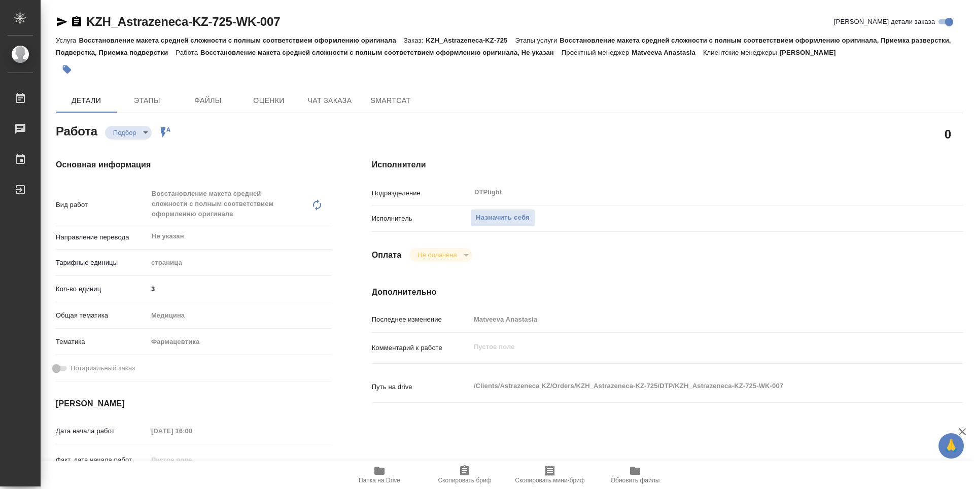
type textarea "x"
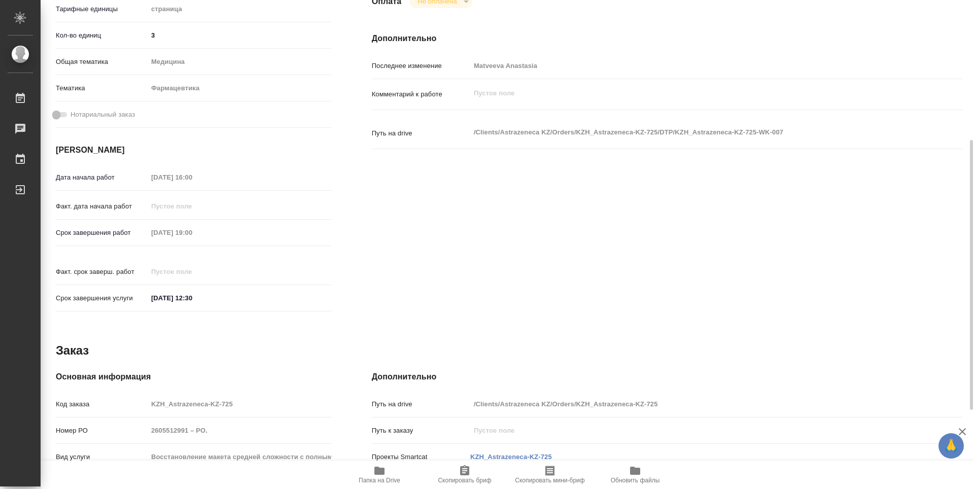
scroll to position [397, 0]
